Goal: Information Seeking & Learning: Find specific fact

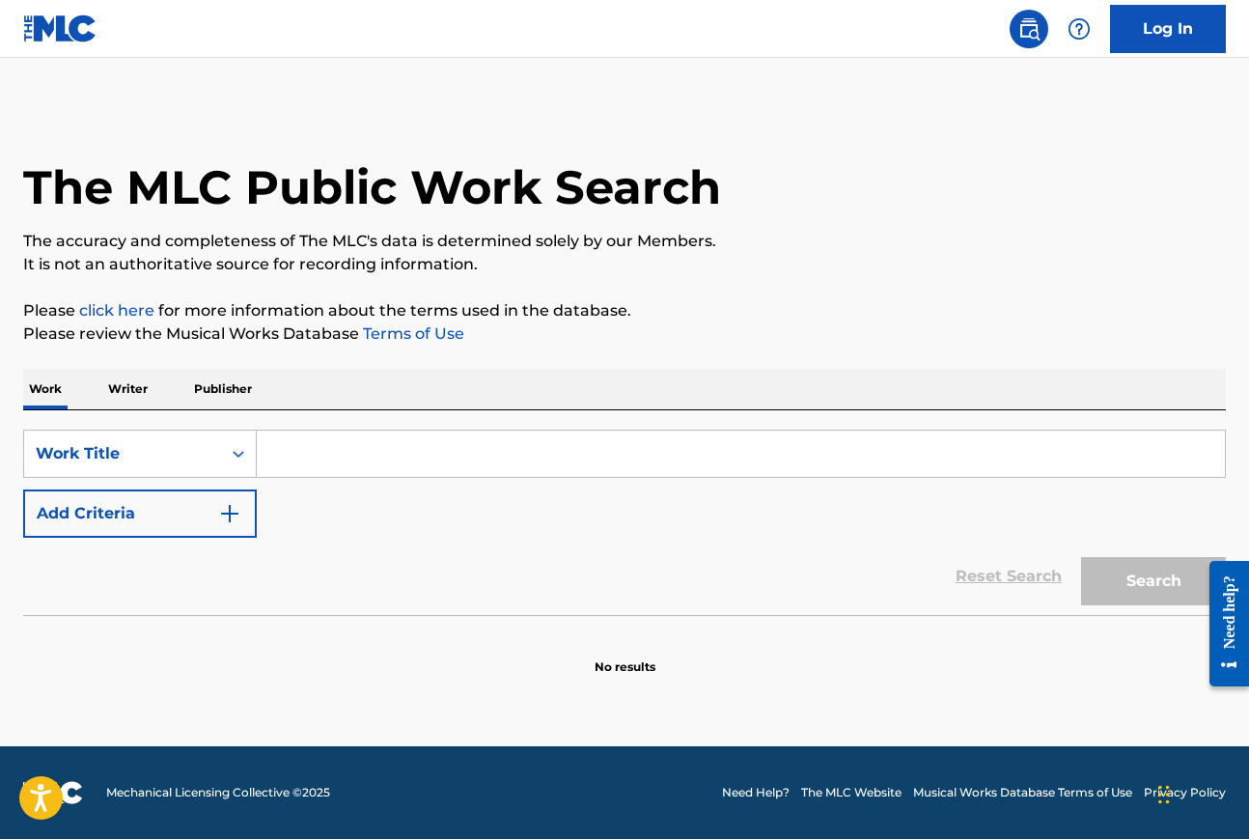
click at [313, 450] on input "Search Form" at bounding box center [741, 453] width 968 height 46
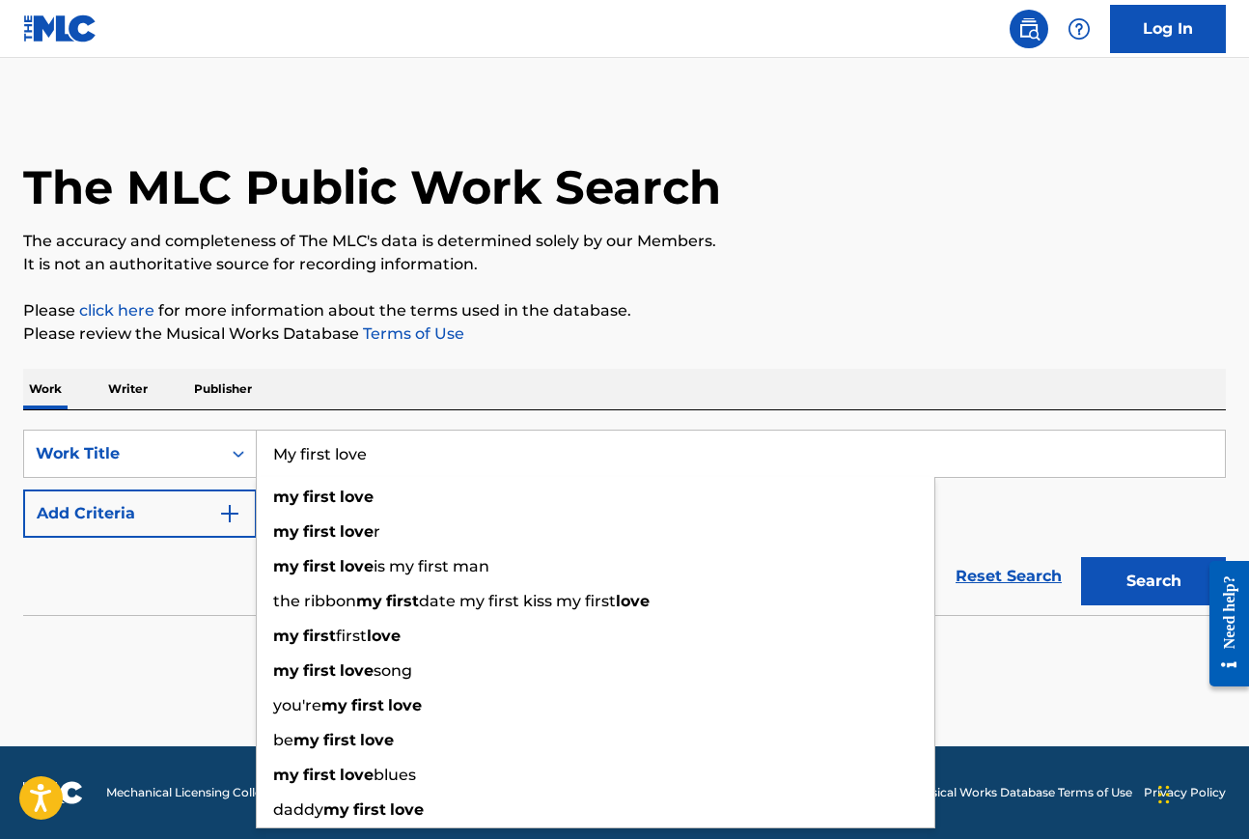
type input "My first love"
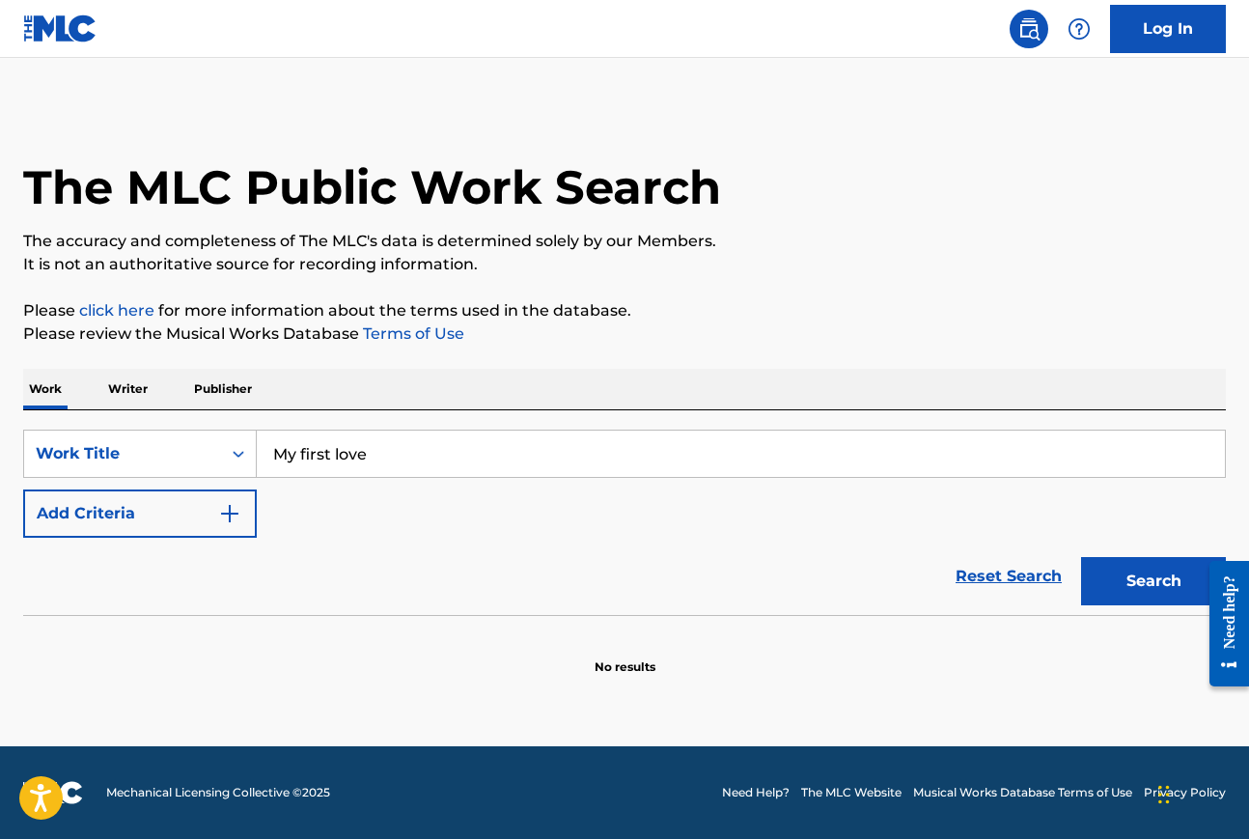
click at [385, 382] on div "Work Writer Publisher" at bounding box center [624, 389] width 1202 height 41
click at [180, 519] on button "Add Criteria" at bounding box center [140, 513] width 234 height 48
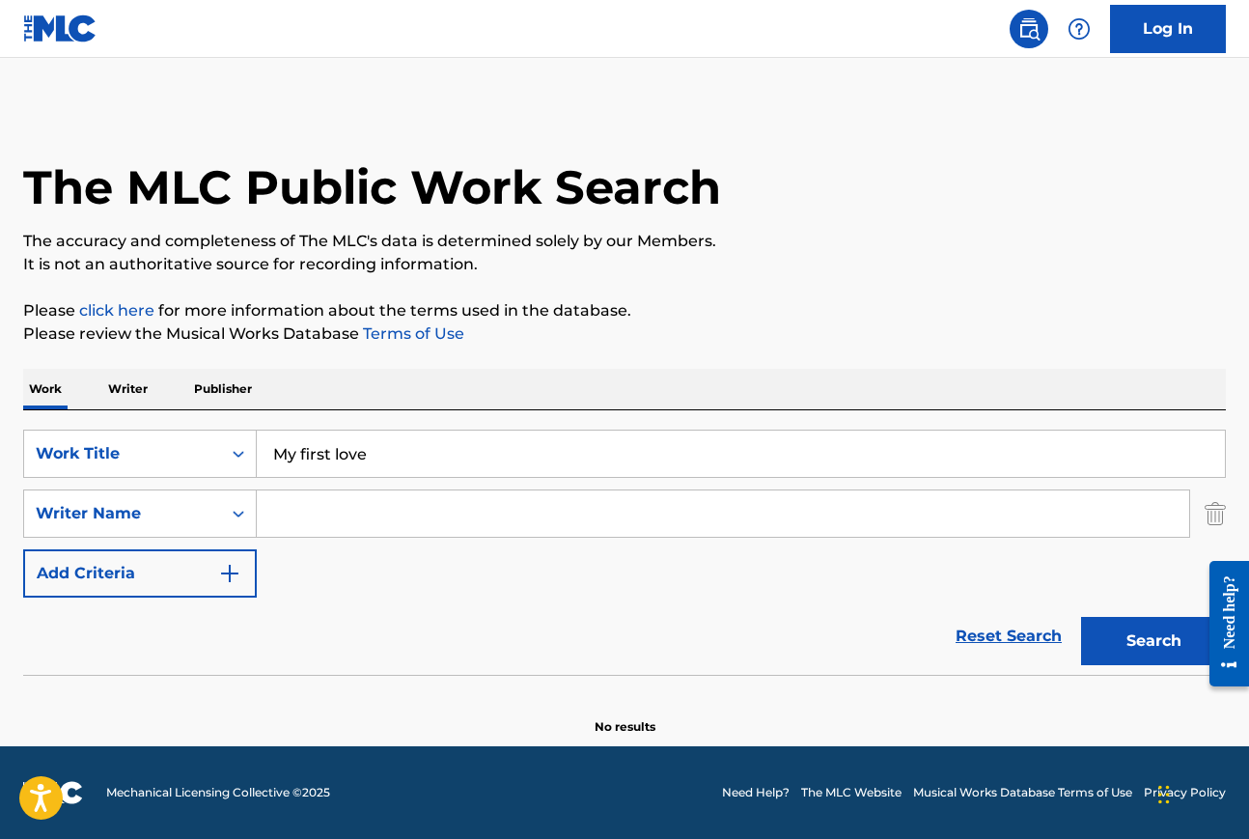
click at [304, 513] on input "Search Form" at bounding box center [723, 513] width 932 height 46
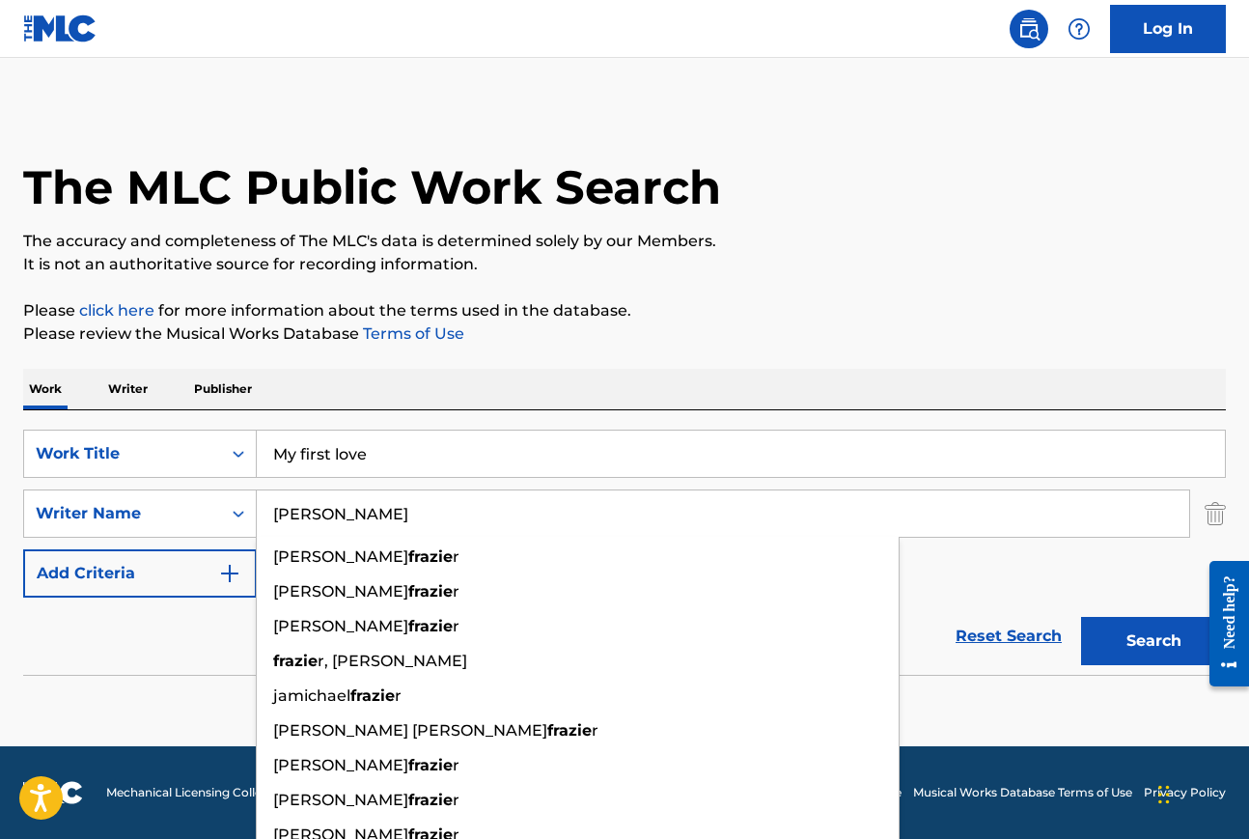
type input "[PERSON_NAME]"
click at [1081, 617] on button "Search" at bounding box center [1153, 641] width 145 height 48
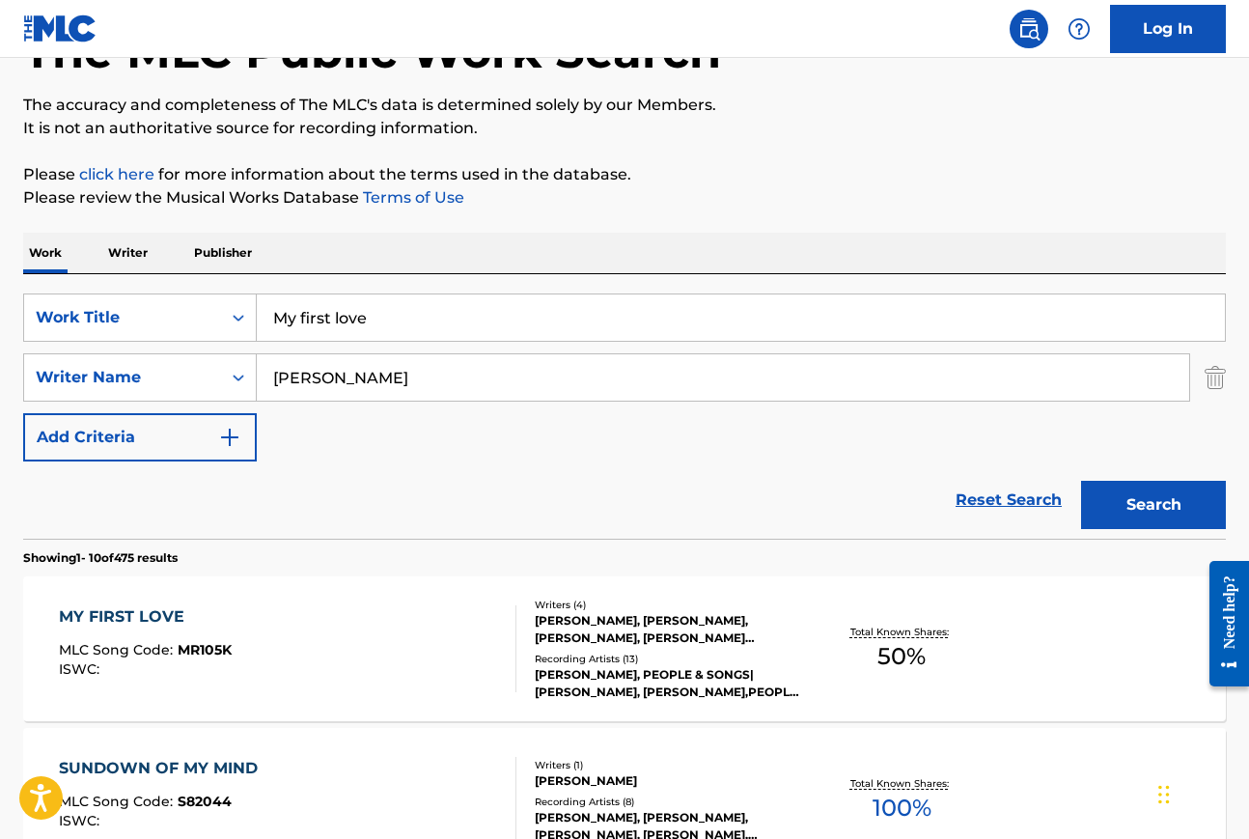
scroll to position [213, 0]
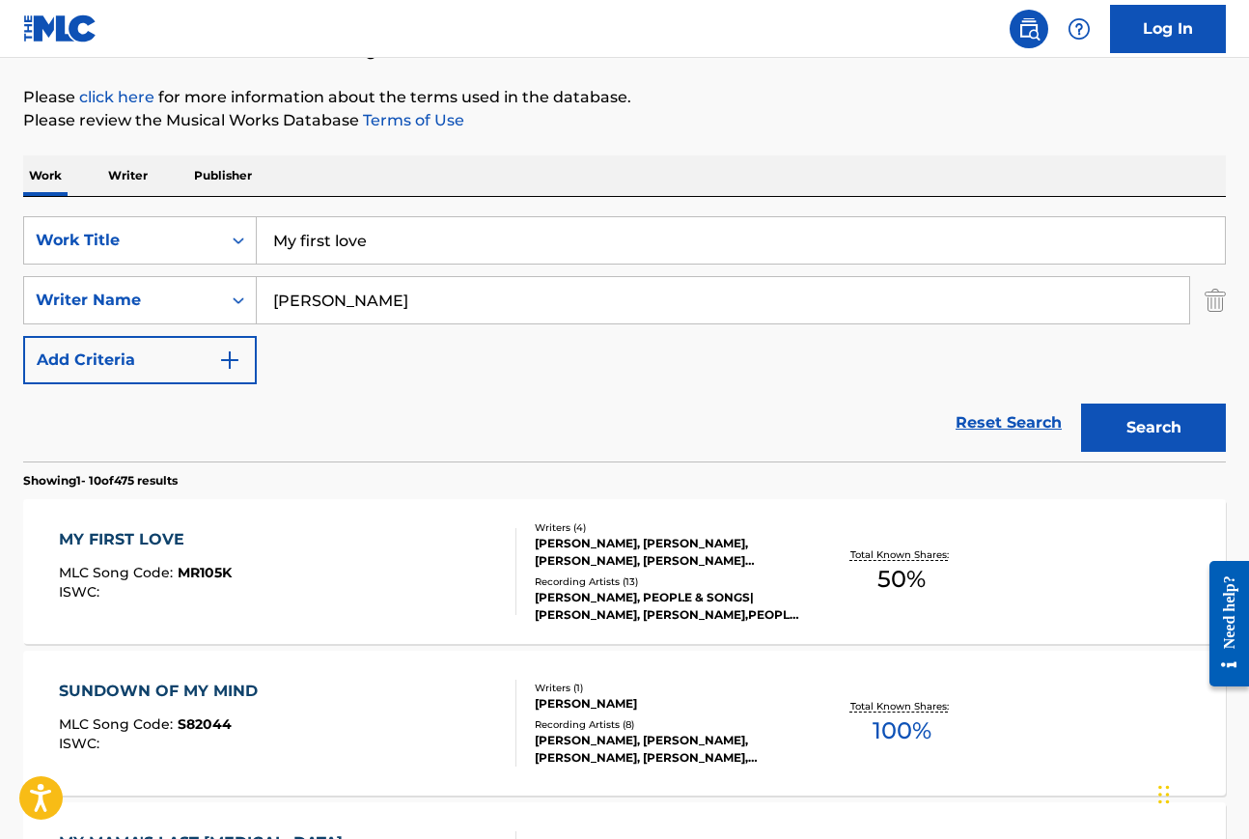
click at [164, 540] on div "MY FIRST LOVE" at bounding box center [145, 539] width 173 height 23
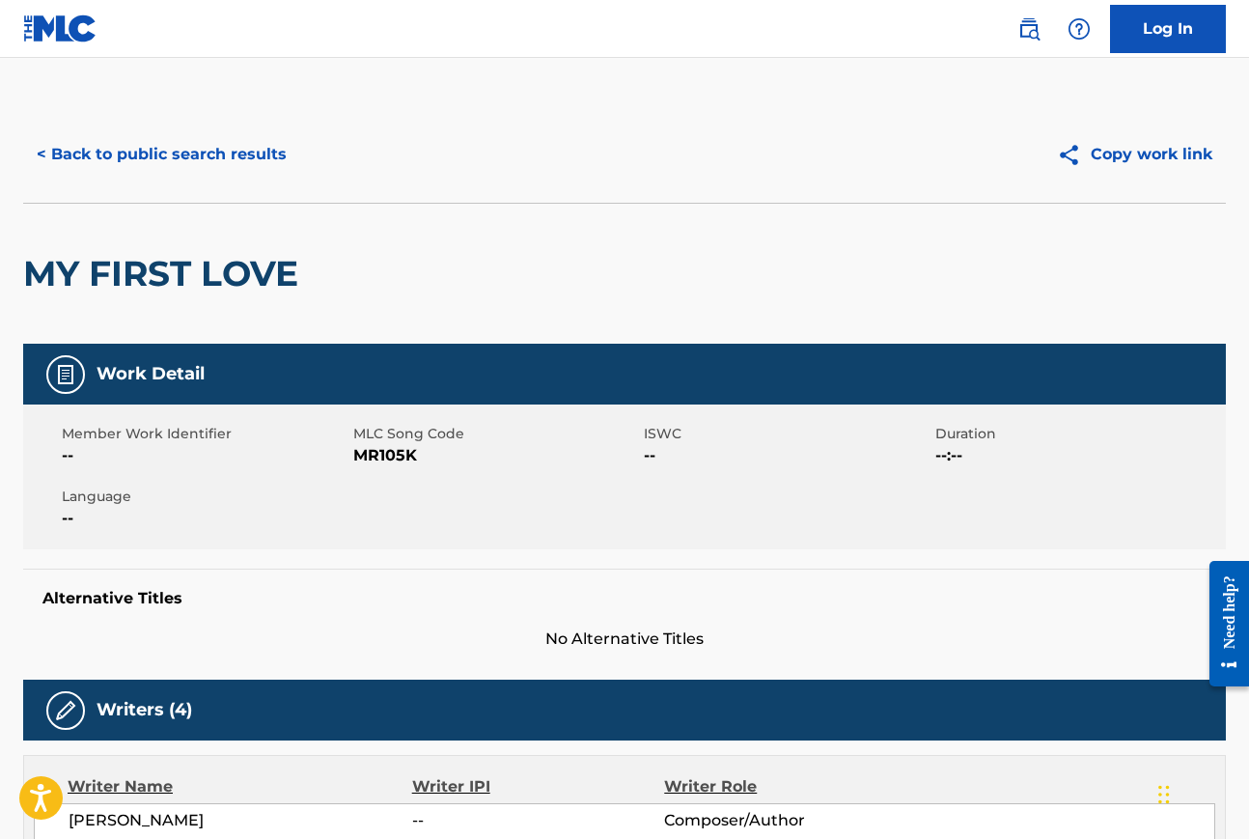
click at [164, 152] on button "< Back to public search results" at bounding box center [161, 154] width 277 height 48
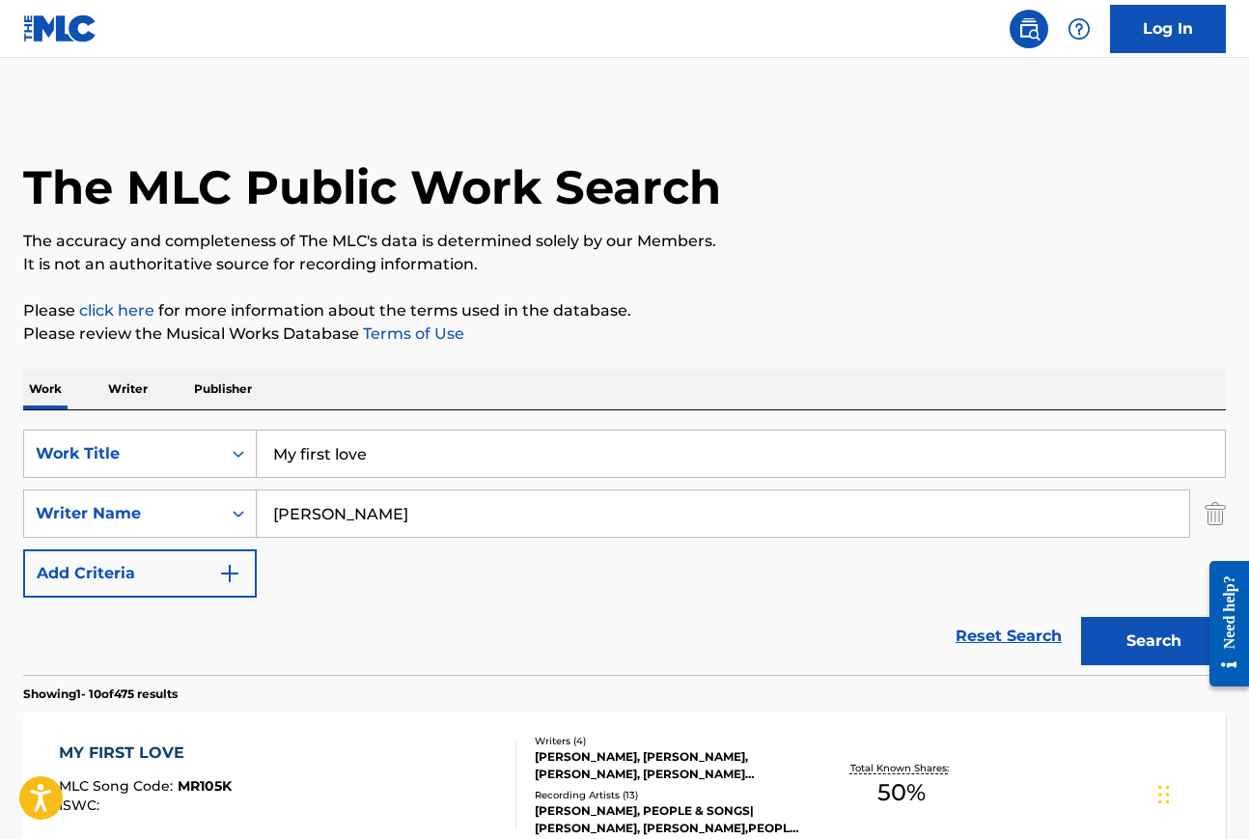
scroll to position [213, 0]
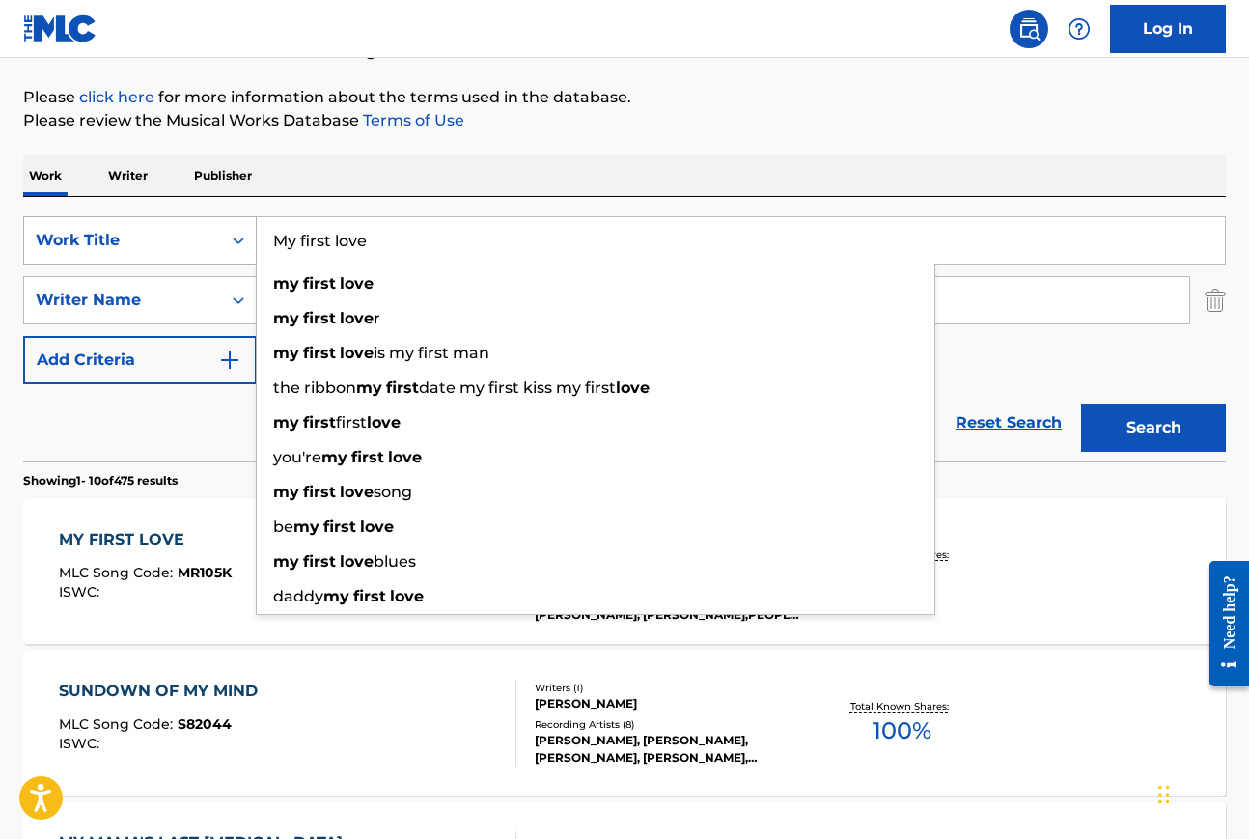
drag, startPoint x: 371, startPoint y: 242, endPoint x: 234, endPoint y: 244, distance: 136.1
click at [234, 244] on div "SearchWithCriteria602acea8-dd7e-4f8b-bd43-c9a9967e0ee3 Work Title My first love…" at bounding box center [624, 240] width 1202 height 48
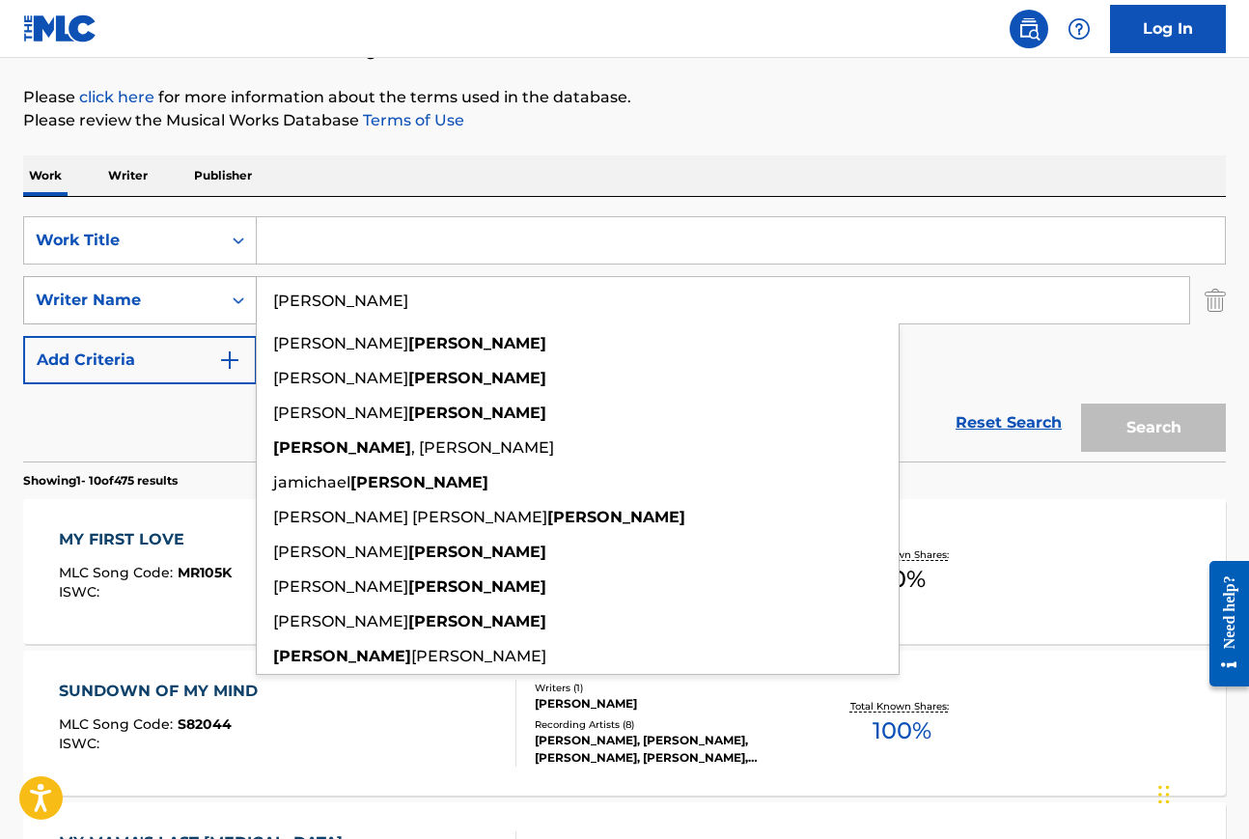
drag, startPoint x: 342, startPoint y: 294, endPoint x: 196, endPoint y: 303, distance: 146.0
click at [195, 303] on div "SearchWithCriteriae59a6874-3a45-40e2-b895-fec742a35232 Writer Name [PERSON_NAME…" at bounding box center [624, 300] width 1202 height 48
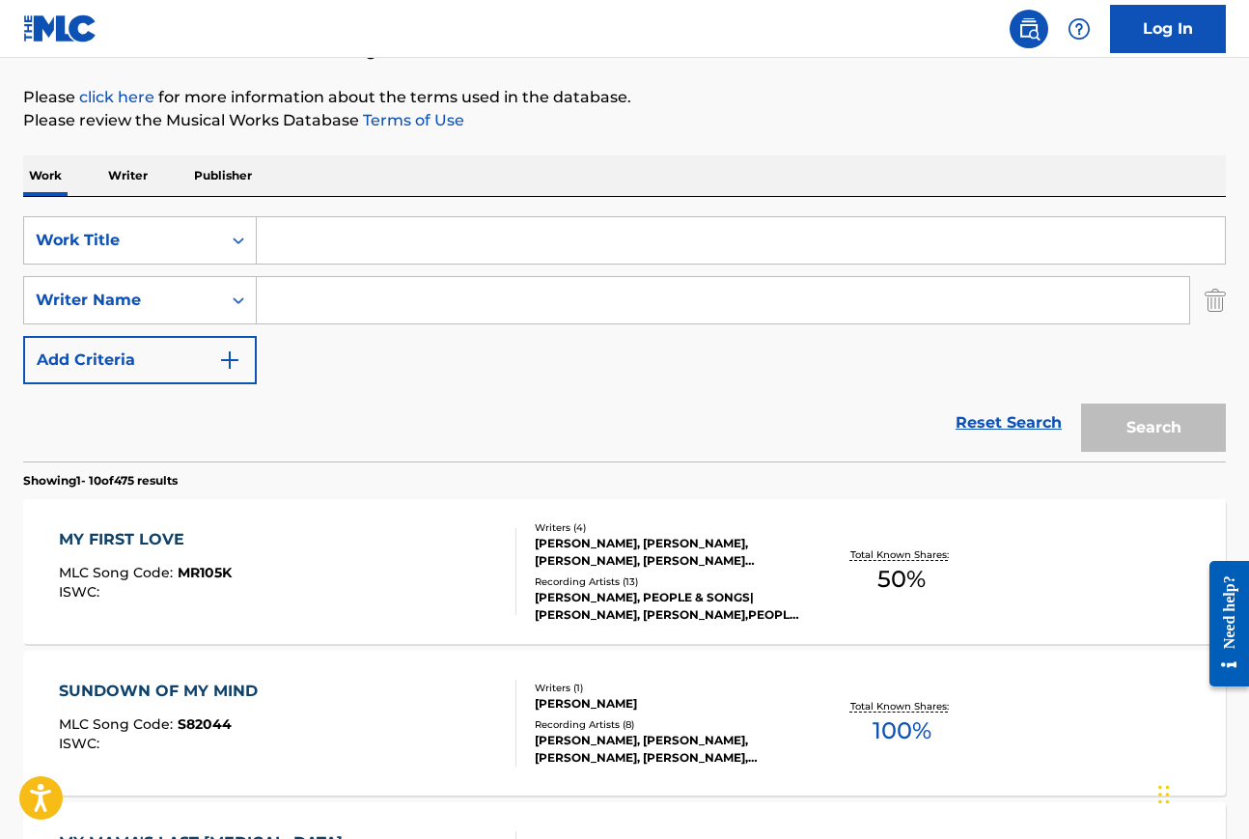
click at [1220, 298] on img "Search Form" at bounding box center [1214, 300] width 21 height 48
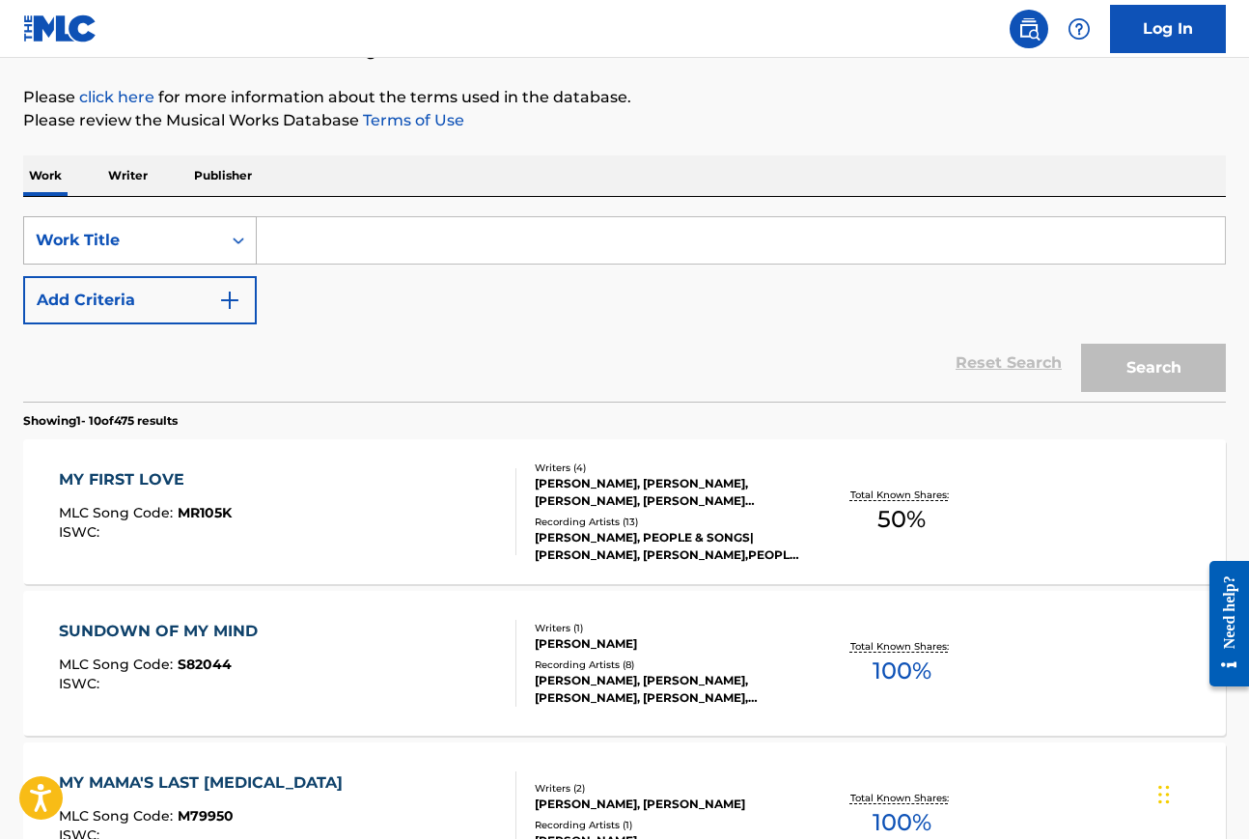
click at [231, 242] on icon "Search Form" at bounding box center [238, 240] width 19 height 19
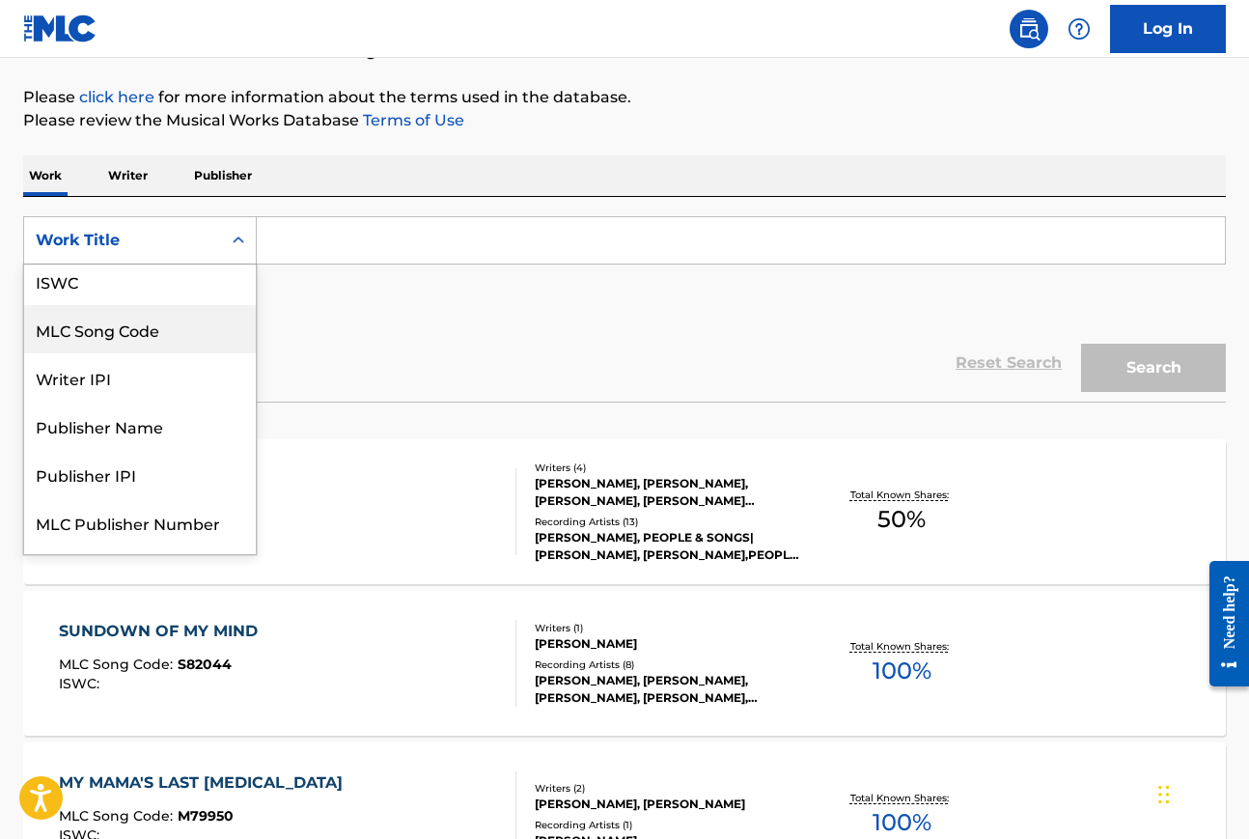
scroll to position [0, 0]
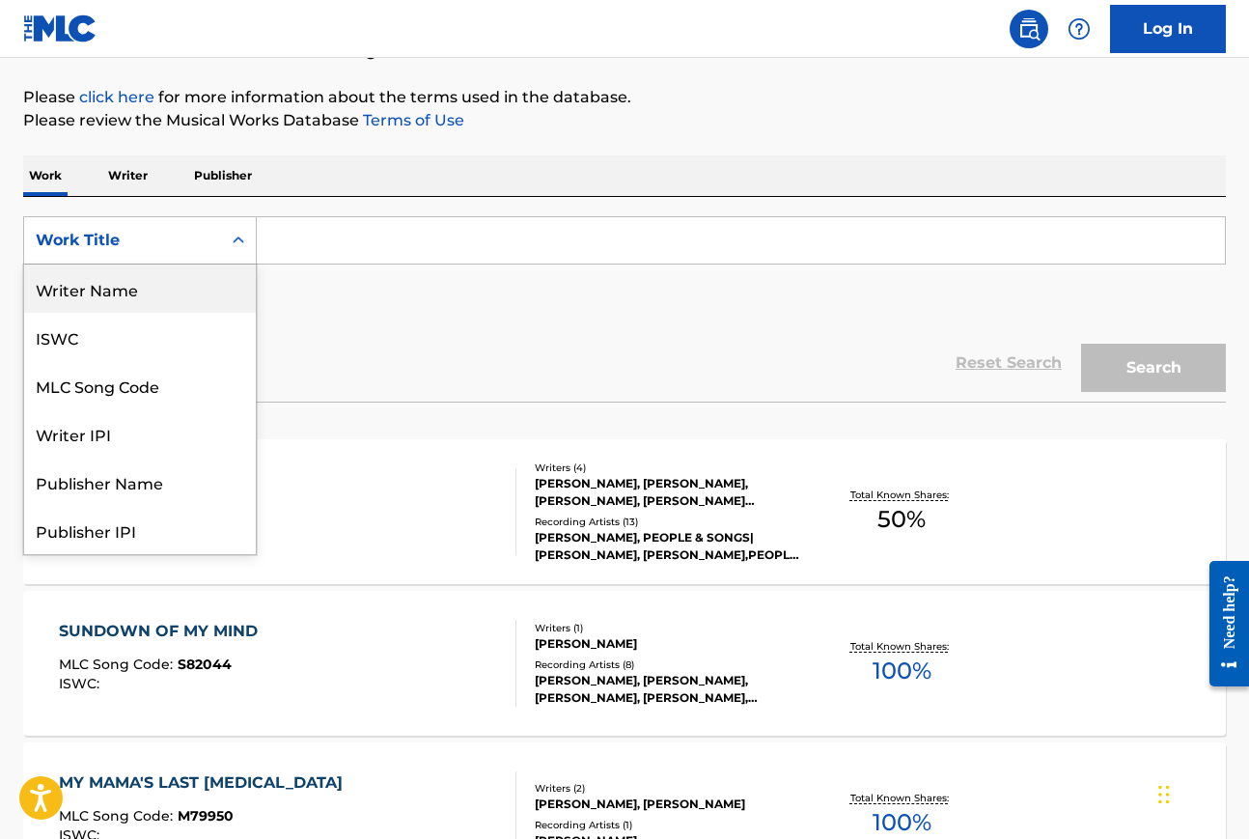
click at [163, 300] on div "Writer Name" at bounding box center [140, 288] width 232 height 48
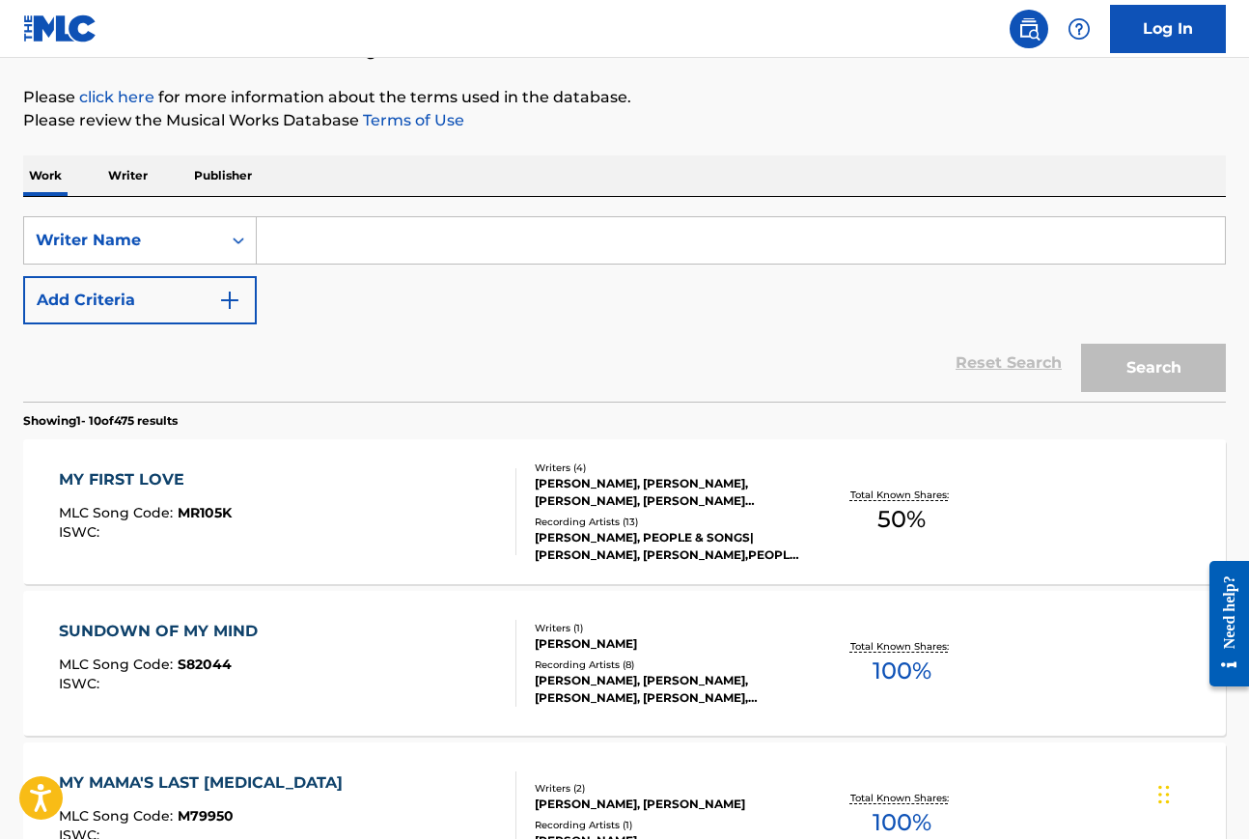
click at [338, 235] on input "Search Form" at bounding box center [741, 240] width 968 height 46
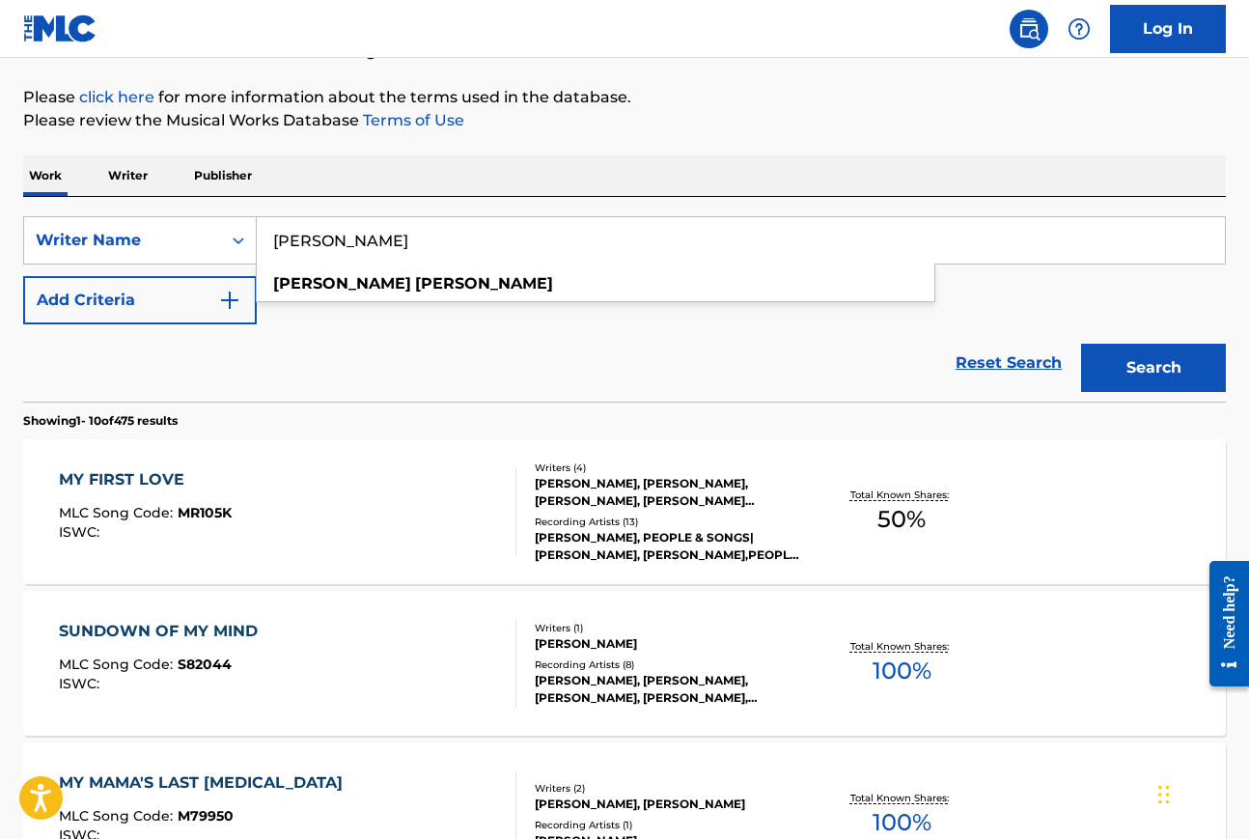
type input "[PERSON_NAME]"
click at [1081, 344] on button "Search" at bounding box center [1153, 368] width 145 height 48
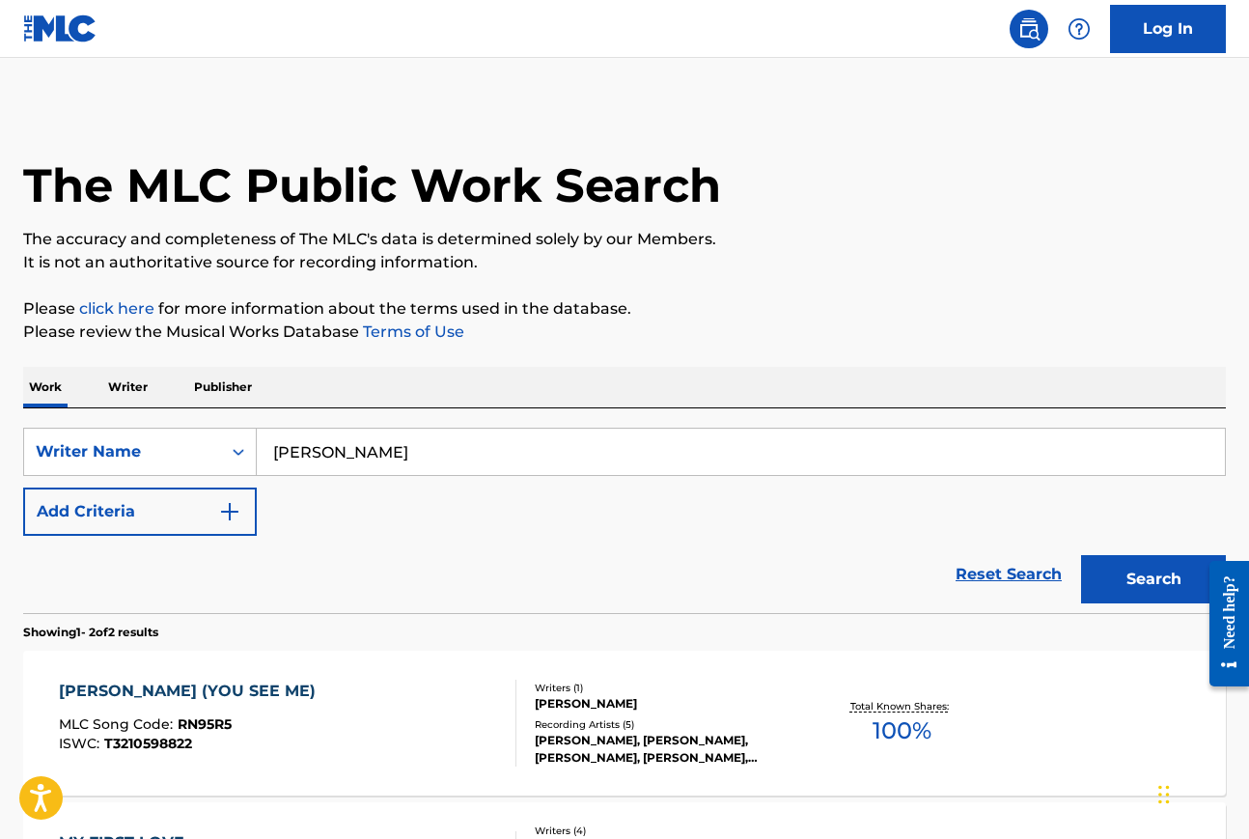
scroll to position [213, 0]
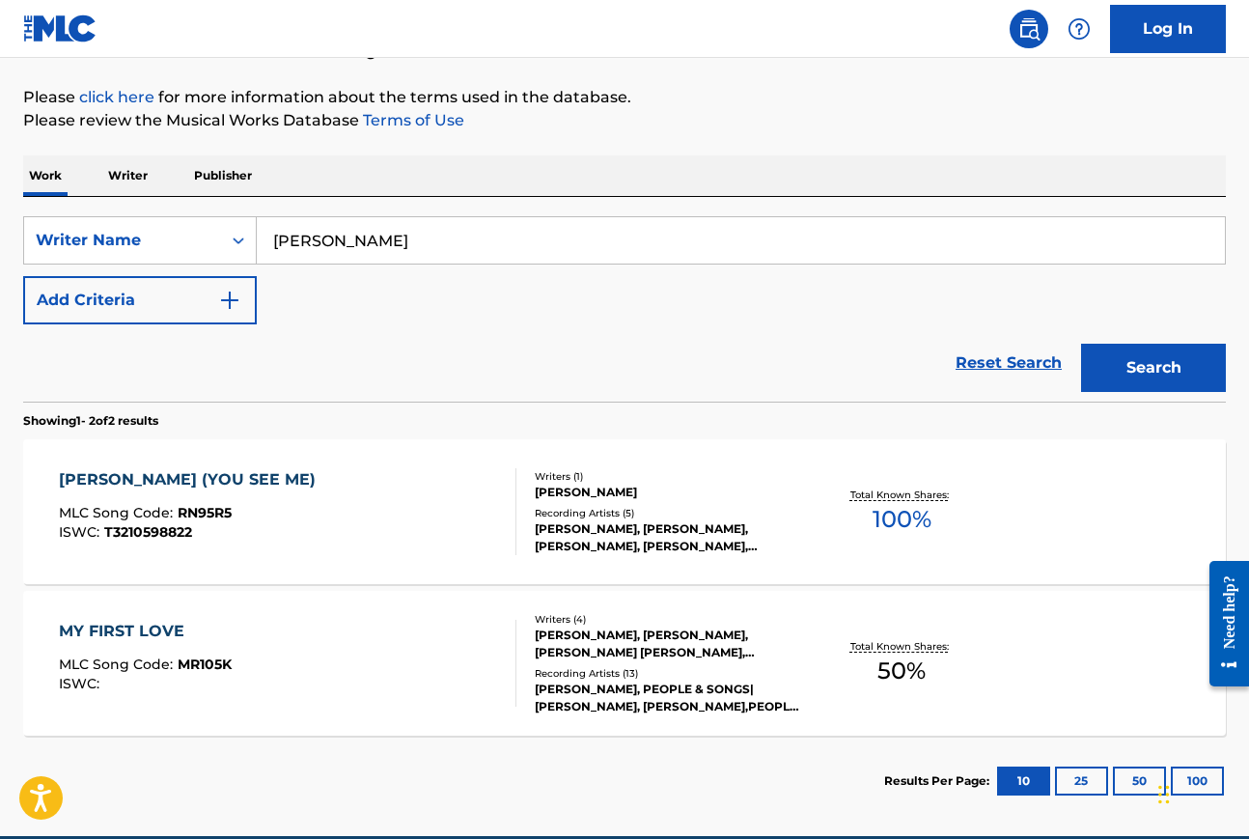
click at [170, 478] on div "[PERSON_NAME] (YOU SEE ME)" at bounding box center [192, 479] width 266 height 23
